Goal: Task Accomplishment & Management: Manage account settings

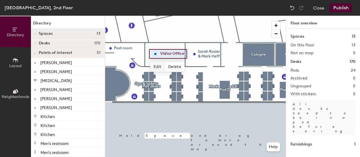
click at [156, 68] on span "Edit" at bounding box center [157, 67] width 15 height 10
paste input "Javier Martinez"
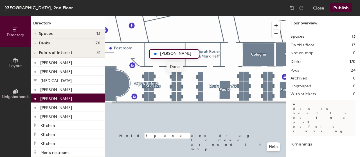
type input "Javier Martinez"
click at [175, 66] on span "Done" at bounding box center [174, 67] width 17 height 10
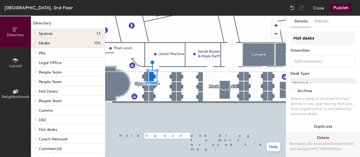
click at [153, 16] on div at bounding box center [195, 16] width 180 height 0
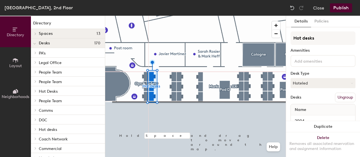
click at [341, 99] on button "Ungroup" at bounding box center [345, 98] width 21 height 10
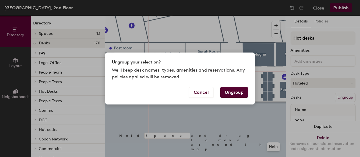
click at [234, 92] on button "Ungroup" at bounding box center [234, 92] width 28 height 11
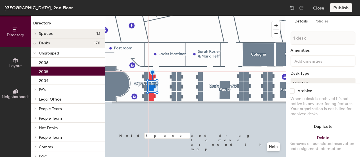
type input "2 desks"
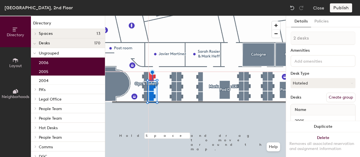
click at [333, 96] on button "Create group" at bounding box center [340, 98] width 29 height 10
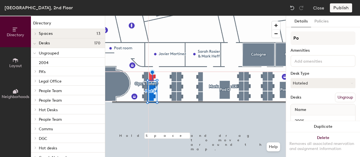
type input "P"
type input "Hot desks"
click at [320, 83] on button "Hoteled" at bounding box center [322, 83] width 65 height 10
click at [307, 116] on div "Hoteled" at bounding box center [319, 117] width 56 height 8
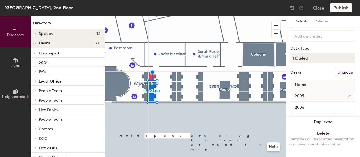
scroll to position [30, 0]
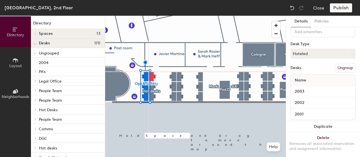
click at [341, 68] on button "Ungroup" at bounding box center [345, 68] width 21 height 10
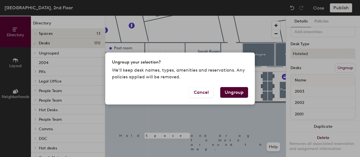
click at [234, 93] on button "Ungroup" at bounding box center [234, 92] width 28 height 11
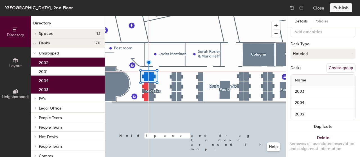
type input "4 desks"
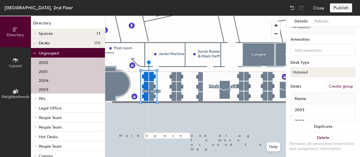
scroll to position [0, 0]
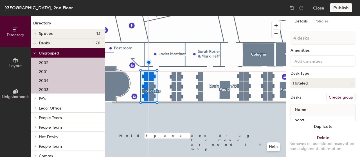
click at [337, 98] on button "Create group" at bounding box center [340, 98] width 29 height 10
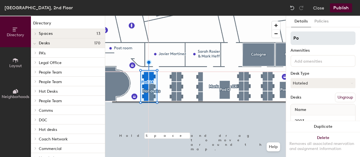
type input "P"
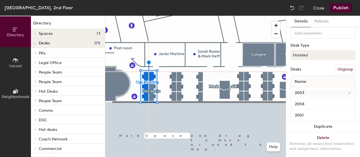
scroll to position [52, 0]
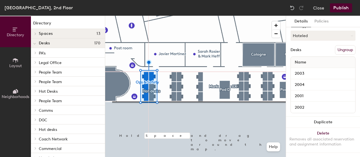
type input "Ops & Safety"
click at [341, 6] on button "Publish" at bounding box center [341, 7] width 22 height 9
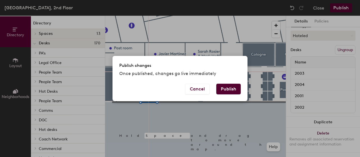
click at [235, 91] on button "Publish" at bounding box center [228, 89] width 24 height 11
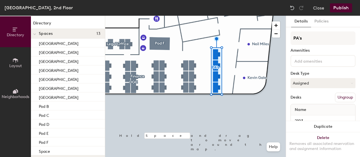
click at [339, 96] on button "Ungroup" at bounding box center [345, 98] width 21 height 10
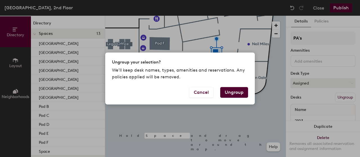
click at [231, 93] on button "Ungroup" at bounding box center [234, 92] width 28 height 11
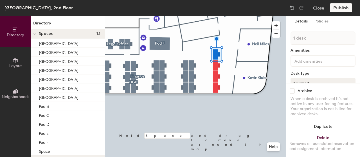
type input "2 desks"
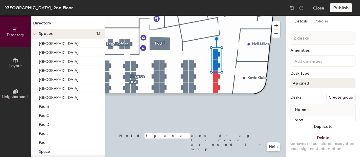
click at [342, 96] on button "Create group" at bounding box center [340, 98] width 29 height 10
type input "P"
type input "PAs"
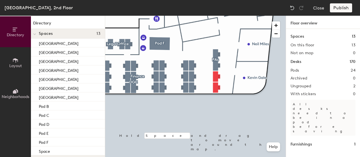
click at [17, 63] on icon at bounding box center [15, 60] width 6 height 6
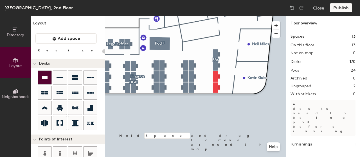
click at [47, 78] on icon at bounding box center [45, 77] width 6 height 3
click at [203, 57] on div "Directory Layout Neighborhoods Layout Add space Resize Desks Points of Interest…" at bounding box center [180, 86] width 360 height 141
click at [204, 79] on div "Directory Layout Neighborhoods Layout Add space Resize Desks Points of Interest…" at bounding box center [180, 86] width 360 height 141
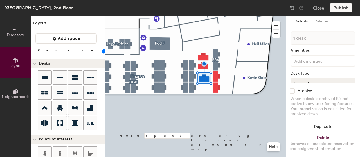
click at [205, 87] on div "Directory Layout Neighborhoods Layout Add space Resize Desks Points of Interest…" at bounding box center [180, 86] width 360 height 141
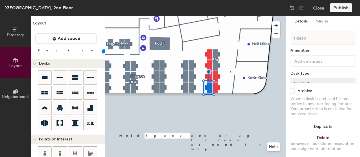
drag, startPoint x: 44, startPoint y: 78, endPoint x: 102, endPoint y: 78, distance: 57.9
click at [230, 16] on div at bounding box center [195, 16] width 180 height 0
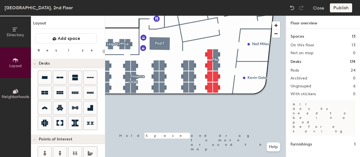
type input "100"
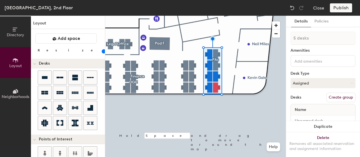
type input "6 desks"
click at [329, 97] on button "Create group" at bounding box center [340, 98] width 29 height 10
type input "P"
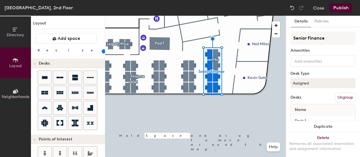
type input "Senior Finance"
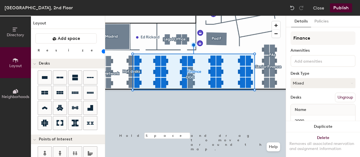
click at [343, 99] on button "Ungroup" at bounding box center [345, 98] width 21 height 10
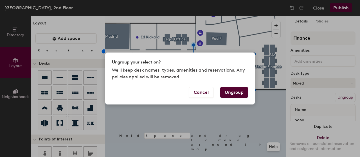
click at [229, 93] on button "Ungroup" at bounding box center [234, 92] width 28 height 11
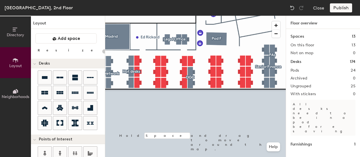
type input "100"
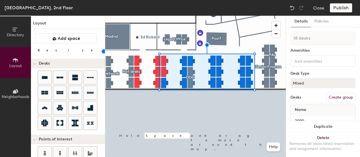
type input "19 desks"
click at [347, 97] on button "Create group" at bounding box center [340, 98] width 29 height 10
drag, startPoint x: 309, startPoint y: 40, endPoint x: 275, endPoint y: 23, distance: 37.6
click at [292, 37] on input "Pod 25" at bounding box center [322, 37] width 65 height 13
type input "Finance"
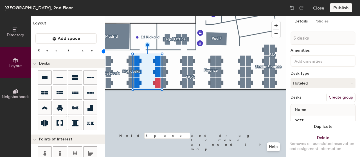
type input "6 desks"
click at [334, 100] on button "Create group" at bounding box center [340, 98] width 29 height 10
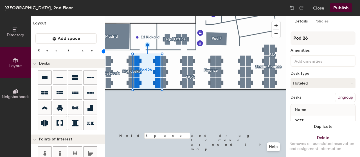
click at [282, 38] on div "Directory Layout Neighborhoods Layout Add space Resize Desks Points of Interest…" at bounding box center [180, 86] width 360 height 141
type input "Property"
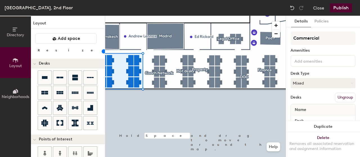
click at [344, 10] on button "Publish" at bounding box center [341, 7] width 22 height 9
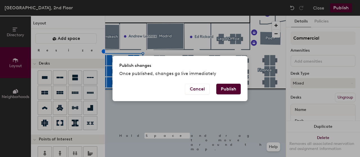
click at [232, 91] on button "Publish" at bounding box center [228, 89] width 24 height 11
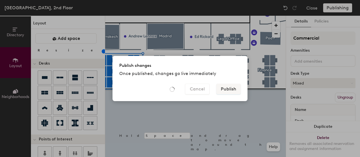
type input "20"
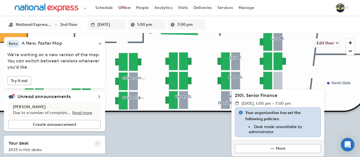
scroll to position [3, 0]
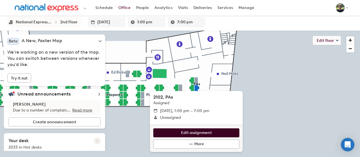
click at [199, 132] on span "Edit assignment" at bounding box center [196, 133] width 31 height 6
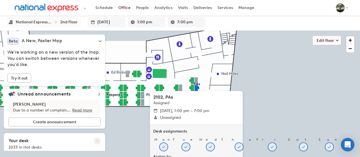
scroll to position [17, 0]
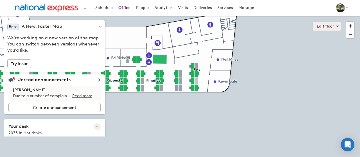
click at [337, 26] on icon at bounding box center [337, 26] width 2 height 1
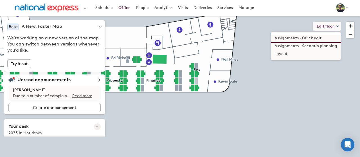
click at [288, 38] on li "Assignments - Quick edit" at bounding box center [305, 38] width 69 height 8
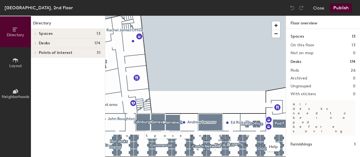
click at [286, 91] on div "Directory Layout Neighborhoods Directory Spaces 13 Birmingham Cardiff Cologne E…" at bounding box center [180, 86] width 360 height 141
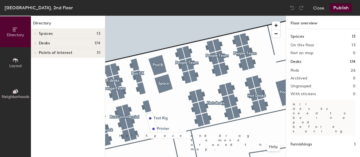
click at [290, 67] on div "Directory Layout Neighborhoods Directory Spaces 13 Birmingham Cardiff Cologne E…" at bounding box center [180, 86] width 360 height 141
click at [155, 16] on div at bounding box center [195, 16] width 180 height 0
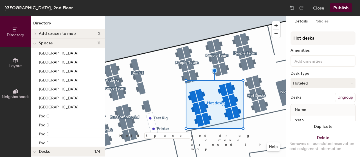
drag, startPoint x: 211, startPoint y: 121, endPoint x: 341, endPoint y: 98, distance: 131.9
click at [341, 98] on button "Ungroup" at bounding box center [345, 98] width 21 height 10
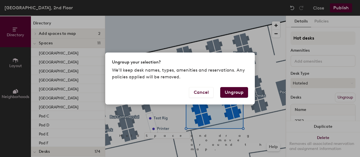
click at [230, 93] on button "Ungroup" at bounding box center [234, 92] width 28 height 11
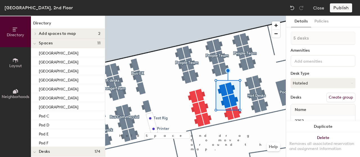
type input "6 desks"
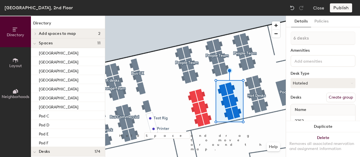
click at [327, 98] on button "Create group" at bounding box center [340, 98] width 29 height 10
click at [284, 40] on div "Directory Layout Neighborhoods Directory Add spaces to map 2 Pod B Space Spaces…" at bounding box center [180, 86] width 360 height 141
type input "Hot desks"
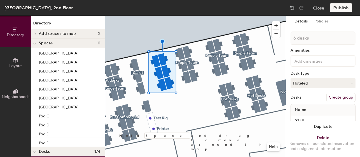
click at [332, 97] on button "Create group" at bounding box center [340, 98] width 29 height 10
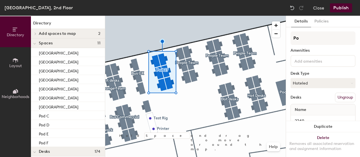
type input "P"
type input "Claim Team"
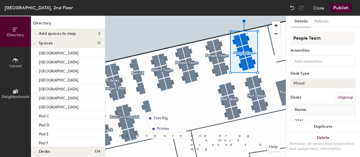
click at [347, 85] on button "Mixed" at bounding box center [322, 83] width 65 height 10
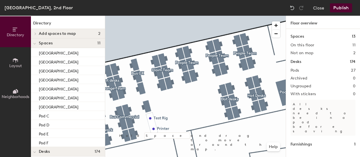
click at [346, 10] on button "Publish" at bounding box center [341, 7] width 22 height 9
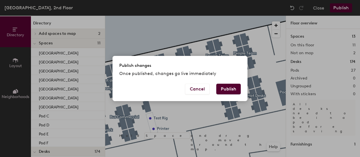
click at [225, 88] on button "Publish" at bounding box center [228, 89] width 24 height 11
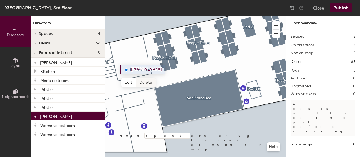
click at [147, 85] on span "Delete" at bounding box center [146, 83] width 20 height 10
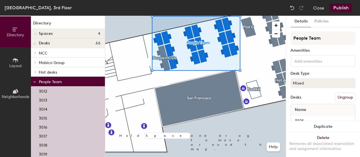
click at [339, 99] on button "Ungroup" at bounding box center [345, 98] width 21 height 10
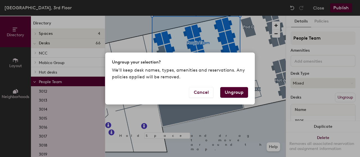
click at [238, 92] on button "Ungroup" at bounding box center [234, 92] width 28 height 11
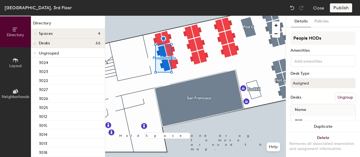
click at [346, 96] on button "Ungroup" at bounding box center [345, 98] width 21 height 10
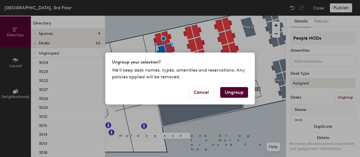
click at [234, 93] on button "Ungroup" at bounding box center [234, 92] width 28 height 11
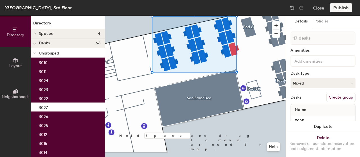
type input "18 desks"
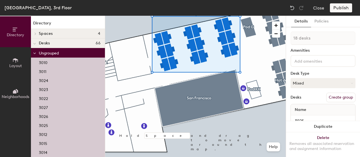
click at [340, 99] on button "Create group" at bounding box center [340, 98] width 29 height 10
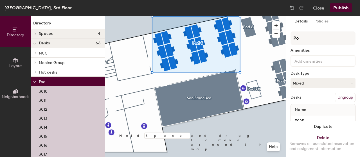
type input "P"
type input "Mobico Group"
click at [349, 85] on button "Mixed" at bounding box center [322, 83] width 65 height 10
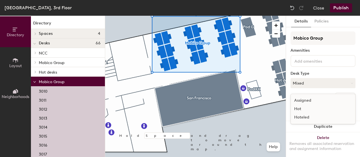
click at [304, 116] on div "Hoteled" at bounding box center [319, 117] width 56 height 8
click at [340, 8] on button "Publish" at bounding box center [341, 7] width 22 height 9
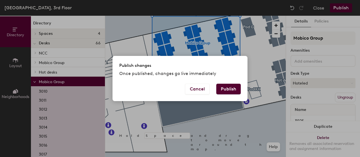
click at [230, 89] on button "Publish" at bounding box center [228, 89] width 24 height 11
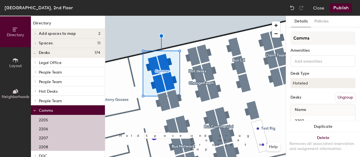
click at [342, 99] on button "Ungroup" at bounding box center [345, 98] width 21 height 10
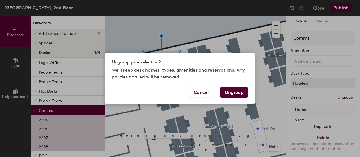
click at [229, 93] on button "Ungroup" at bounding box center [234, 92] width 28 height 11
